Goal: Task Accomplishment & Management: Complete application form

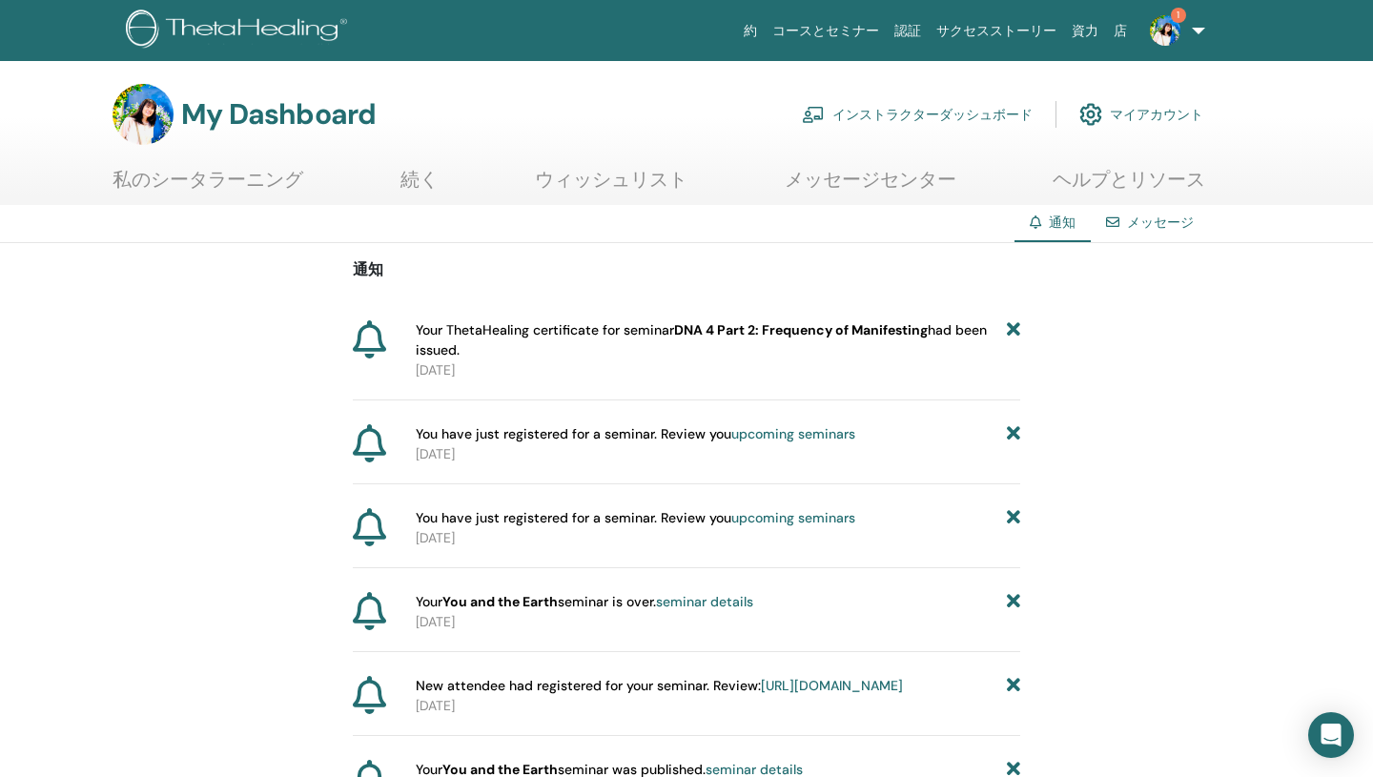
click at [425, 333] on span "Your ThetaHealing certificate for seminar DNA 4 Part 2: Frequency of Manifestin…" at bounding box center [711, 340] width 591 height 40
drag, startPoint x: 416, startPoint y: 333, endPoint x: 479, endPoint y: 346, distance: 65.2
click at [479, 346] on span "Your ThetaHealing certificate for seminar DNA 4 Part 2: Frequency of Manifestin…" at bounding box center [711, 340] width 591 height 40
copy span "Your ThetaHealing certificate for seminar DNA 4 Part 2: Frequency of Manifestin…"
click at [872, 117] on link "インストラクターダッシュボード" at bounding box center [917, 114] width 231 height 42
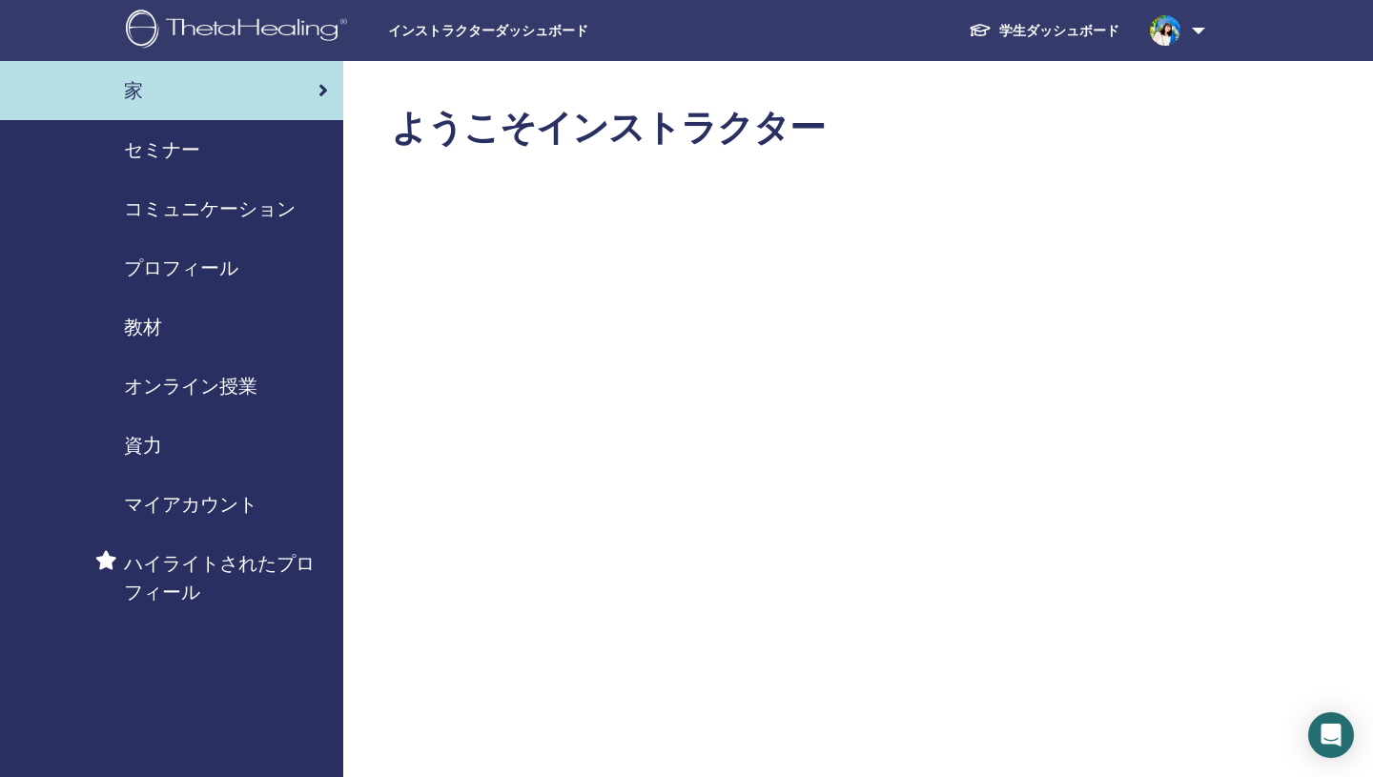
click at [160, 147] on span "セミナー" at bounding box center [162, 149] width 76 height 29
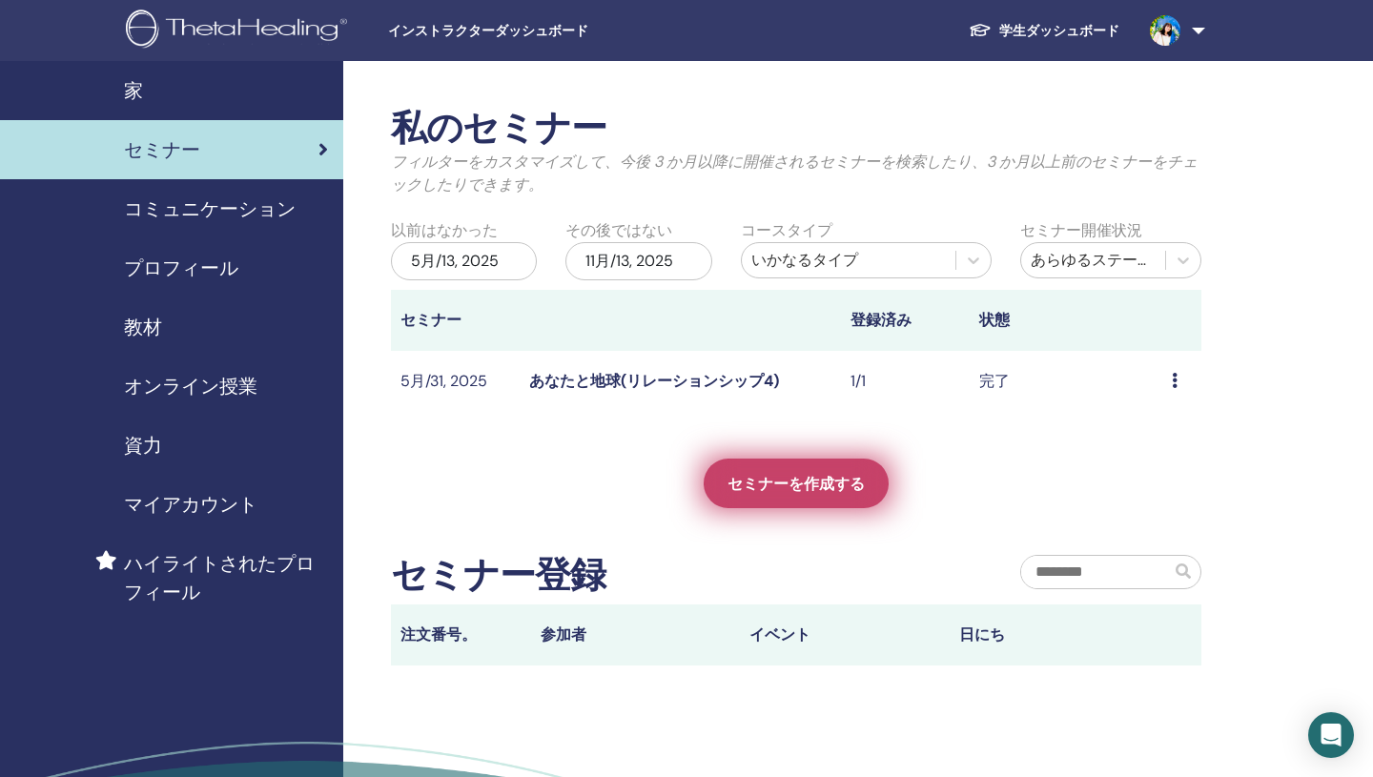
click at [806, 487] on span "セミナーを作成する" at bounding box center [795, 484] width 137 height 20
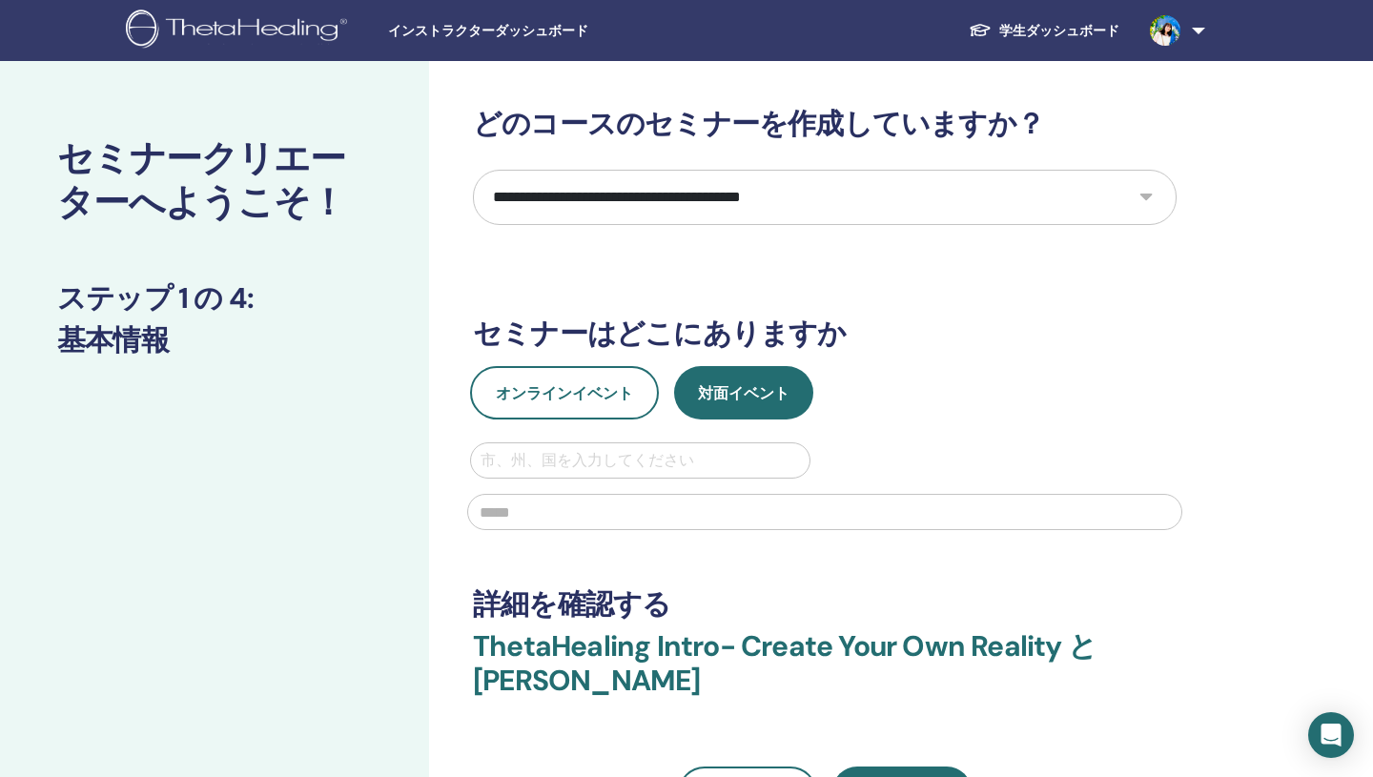
click at [1135, 198] on select "**********" at bounding box center [824, 197] width 703 height 55
